Goal: Information Seeking & Learning: Learn about a topic

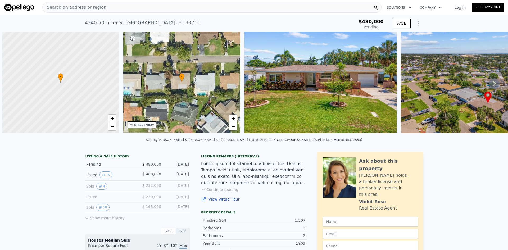
scroll to position [0, 2]
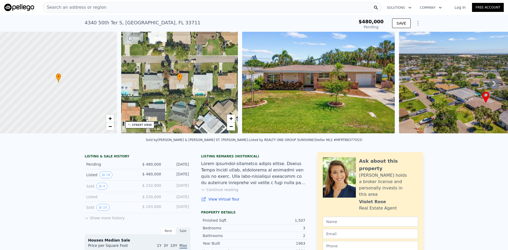
click at [338, 8] on div "Search an address or region" at bounding box center [211, 7] width 339 height 11
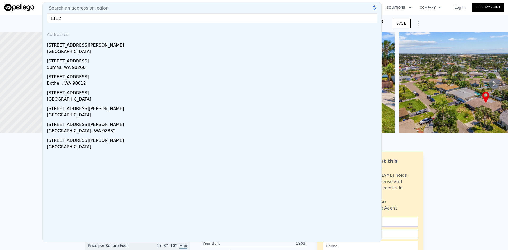
type input "1112"
type input "$ 706,000"
type input "$ 203,694"
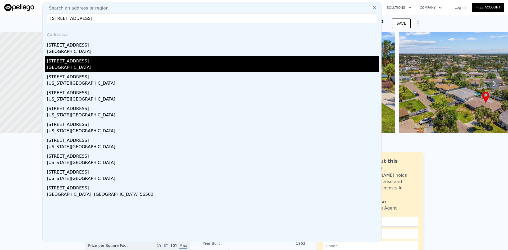
type input "[STREET_ADDRESS]"
click at [83, 60] on div "[STREET_ADDRESS]" at bounding box center [213, 60] width 332 height 8
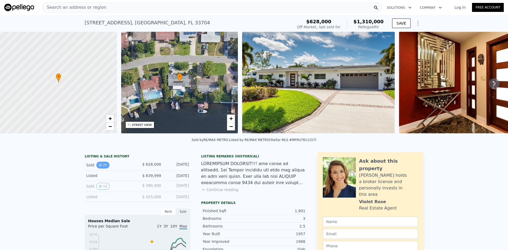
click at [102, 169] on button "25" at bounding box center [102, 165] width 13 height 7
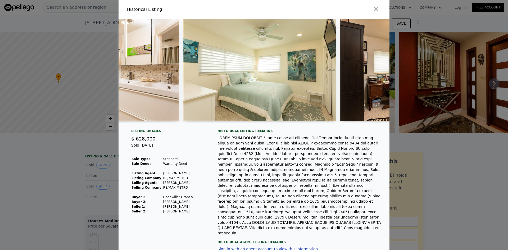
scroll to position [0, 1906]
